Goal: Task Accomplishment & Management: Complete application form

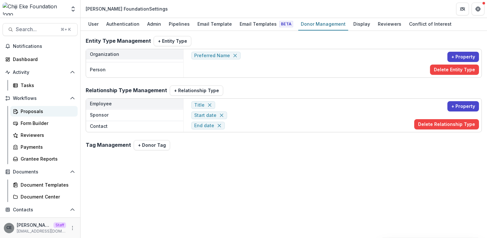
click at [26, 113] on div "Proposals" at bounding box center [47, 111] width 52 height 7
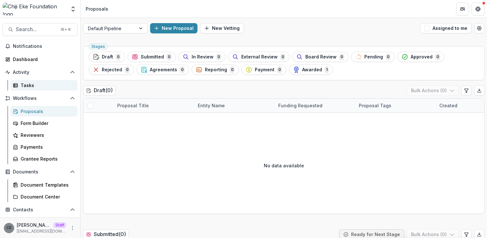
click at [30, 82] on div "Tasks" at bounding box center [47, 85] width 52 height 7
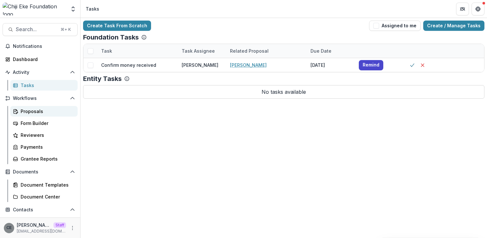
click at [28, 110] on div "Proposals" at bounding box center [47, 111] width 52 height 7
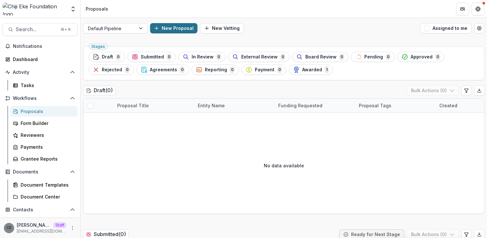
click at [181, 29] on button "New Proposal" at bounding box center [173, 28] width 47 height 10
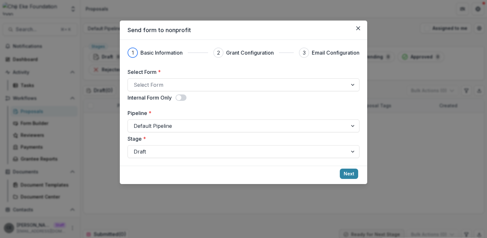
click at [408, 16] on div "Send form to nonprofit 1 Basic Information 2 Grant Configuration 3 Email Config…" at bounding box center [243, 119] width 487 height 238
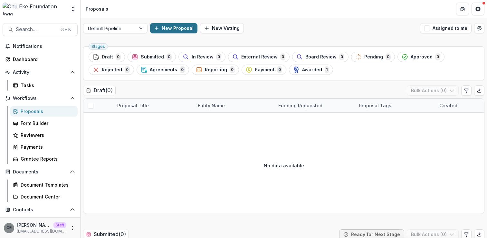
click at [176, 30] on button "New Proposal" at bounding box center [173, 28] width 47 height 10
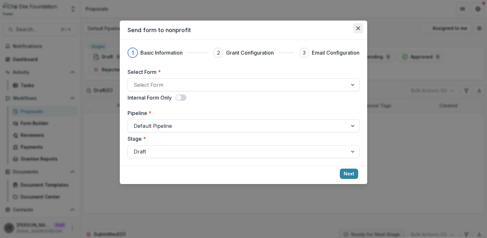
click at [357, 27] on icon "Close" at bounding box center [358, 28] width 4 height 4
